Goal: Task Accomplishment & Management: Manage account settings

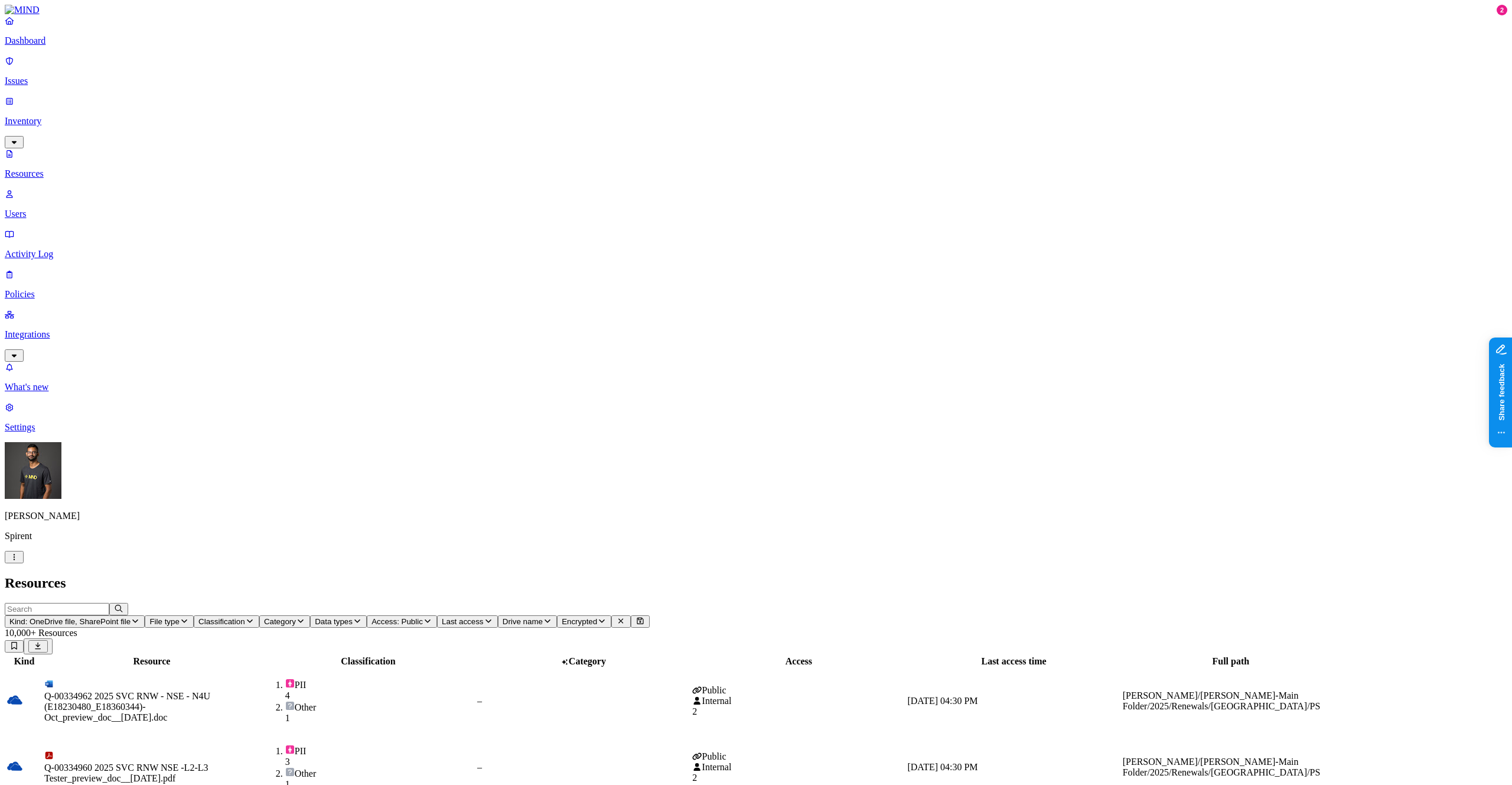
click at [88, 433] on nav "Dashboard Issues Inventory Resources Users Activity Log Policies Integrations W…" at bounding box center [756, 224] width 1503 height 417
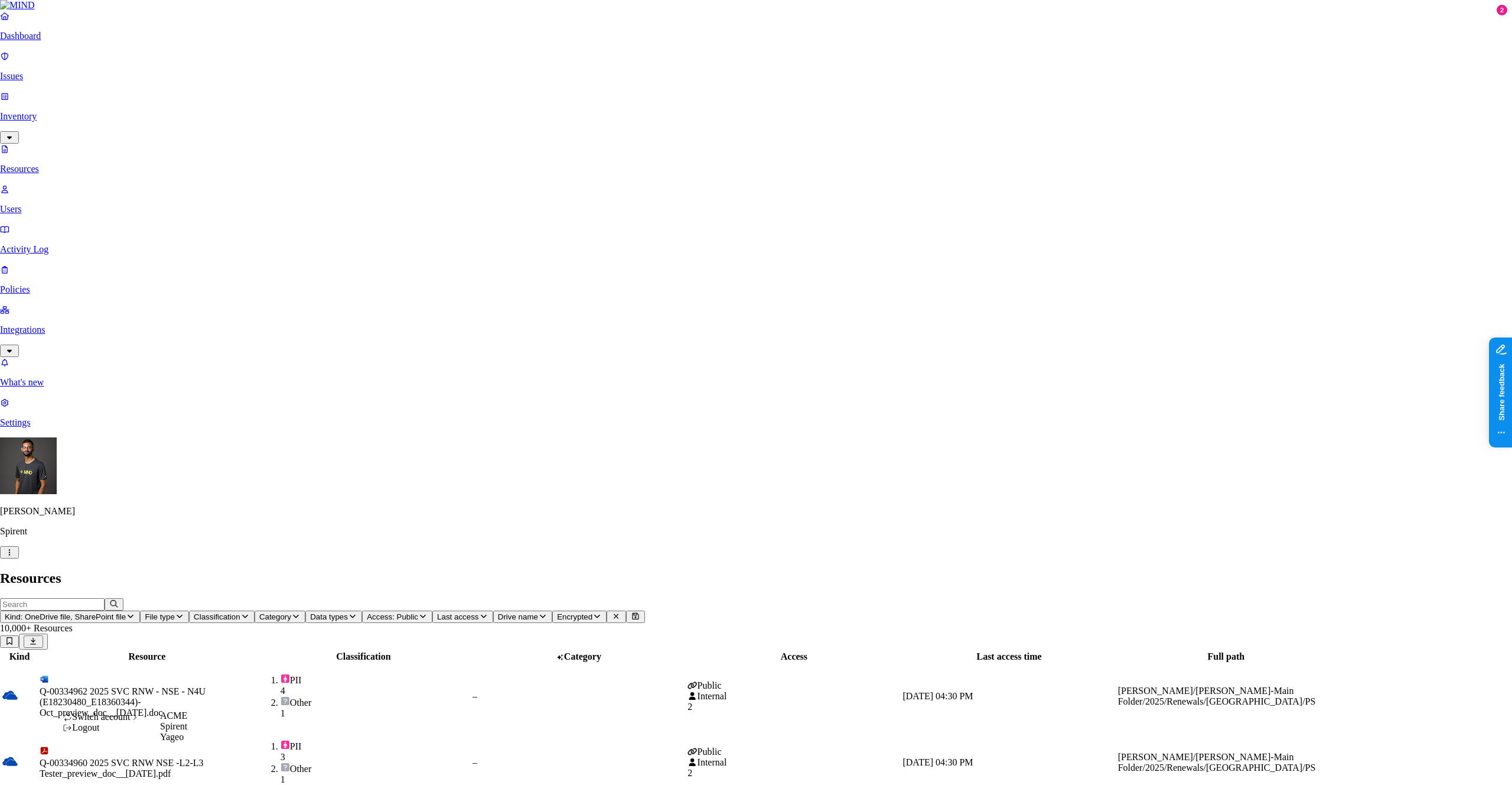
click at [140, 722] on div "Switch account" at bounding box center [101, 717] width 77 height 11
click at [187, 721] on span "ACME" at bounding box center [174, 716] width 27 height 10
